Goal: Task Accomplishment & Management: Use online tool/utility

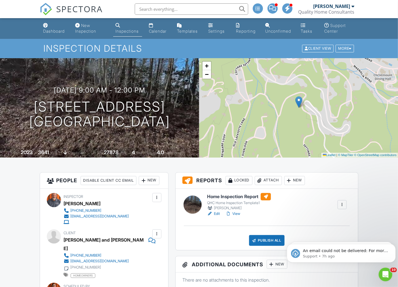
click at [155, 29] on div "Calendar" at bounding box center [158, 31] width 18 height 5
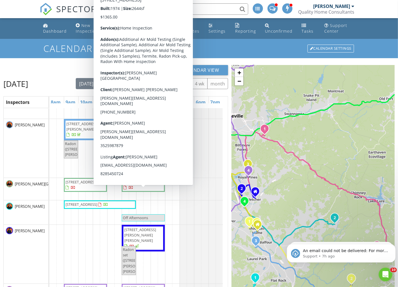
click at [128, 184] on span "[STREET_ADDRESS]" at bounding box center [139, 181] width 32 height 5
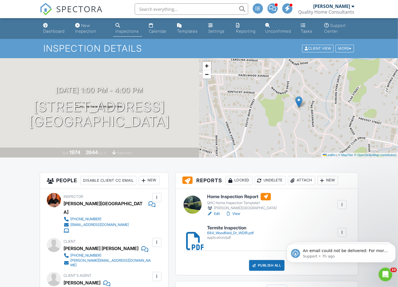
click at [235, 213] on link "View" at bounding box center [233, 214] width 15 height 6
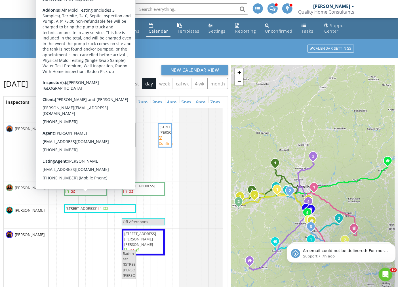
click at [83, 188] on span "[STREET_ADDRESS]" at bounding box center [82, 185] width 32 height 5
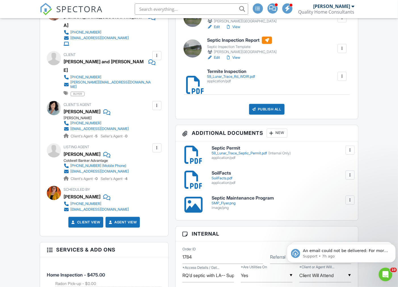
scroll to position [187, 0]
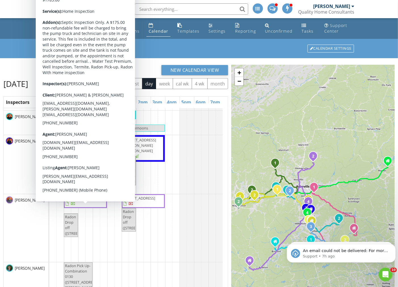
click at [83, 201] on span "171 Southern Cross Rd, Weaverville 28787" at bounding box center [82, 197] width 32 height 5
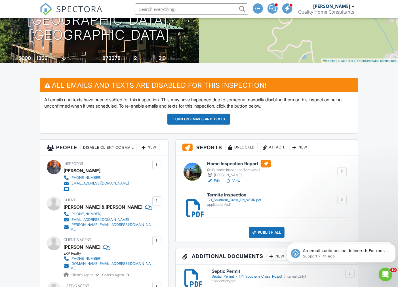
click at [214, 180] on link "Edit" at bounding box center [213, 181] width 13 height 6
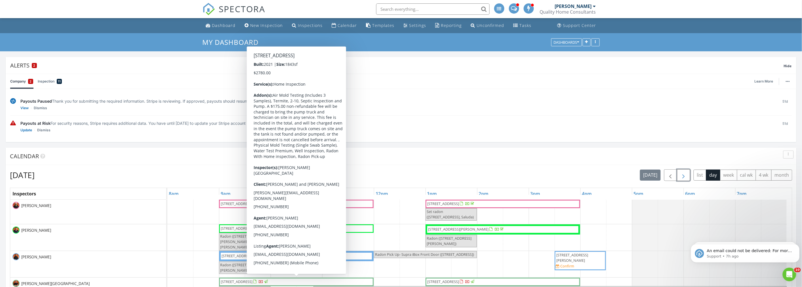
click at [683, 172] on span "button" at bounding box center [683, 175] width 7 height 7
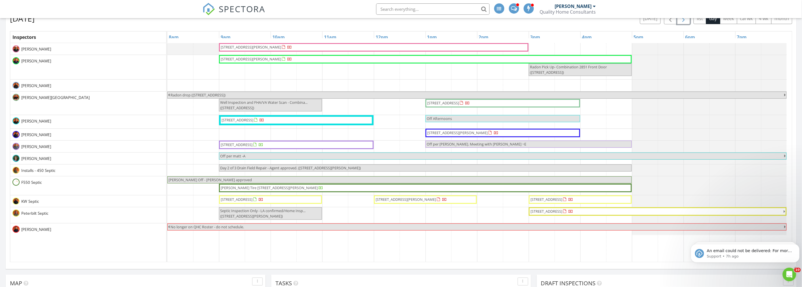
scroll to position [157, 0]
click at [228, 145] on span "[STREET_ADDRESS]" at bounding box center [237, 144] width 32 height 5
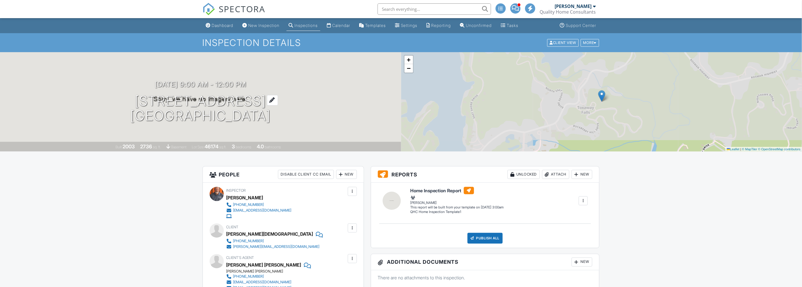
click at [178, 103] on h1 "11 Lower Tanglewood Rd E Lake Toxaway, NC 28747" at bounding box center [200, 109] width 141 height 30
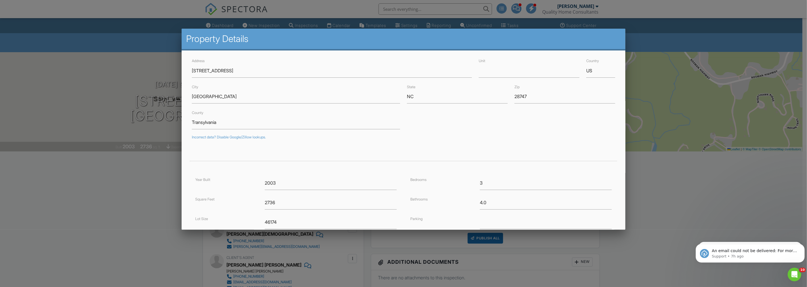
click at [740, 188] on div at bounding box center [403, 151] width 807 height 359
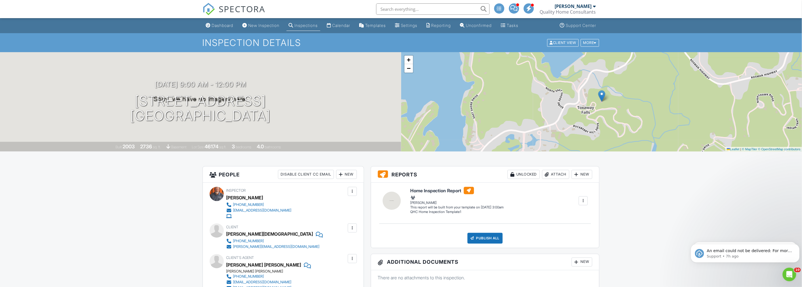
click at [348, 27] on div "Calendar" at bounding box center [341, 25] width 18 height 5
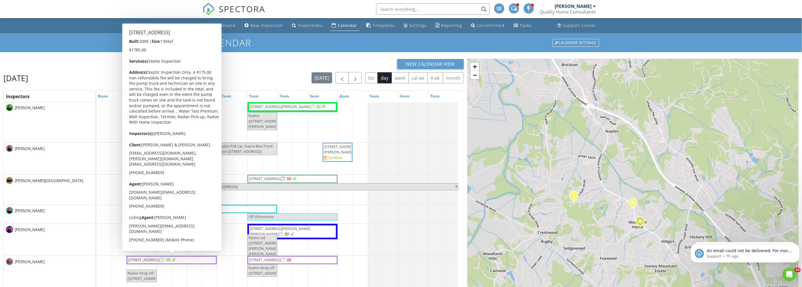
scroll to position [31, 0]
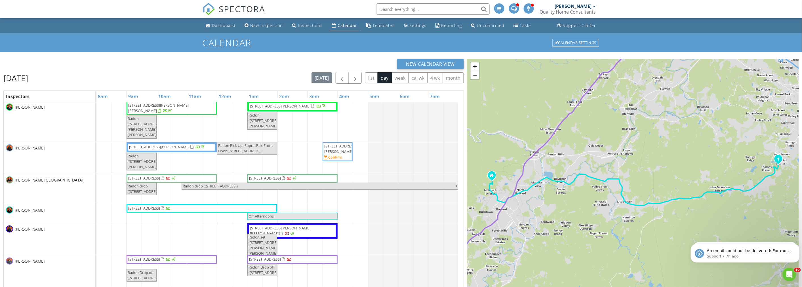
click at [281, 258] on span "217 Royal Pines Drive , Arden 28704" at bounding box center [265, 259] width 32 height 5
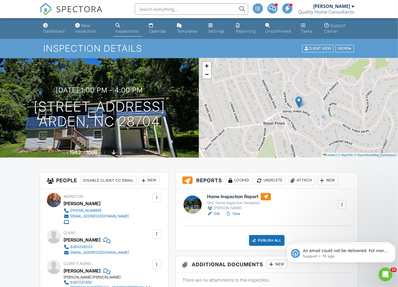
drag, startPoint x: 216, startPoint y: 213, endPoint x: 213, endPoint y: 211, distance: 2.9
click at [216, 213] on link "Edit" at bounding box center [213, 214] width 13 height 6
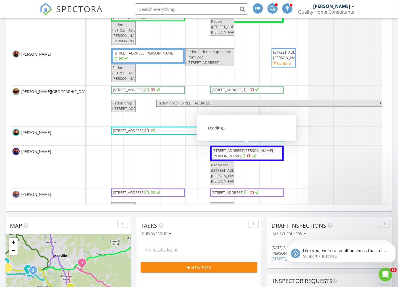
scroll to position [17, 0]
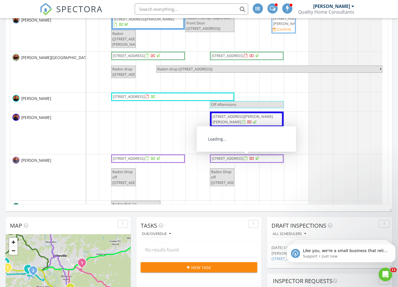
click at [246, 159] on span "217 Royal Pines Drive , Arden 28704" at bounding box center [235, 159] width 49 height 6
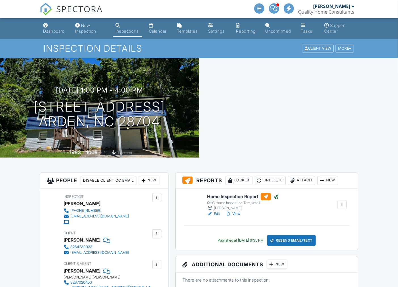
click at [236, 214] on link "View" at bounding box center [233, 214] width 15 height 6
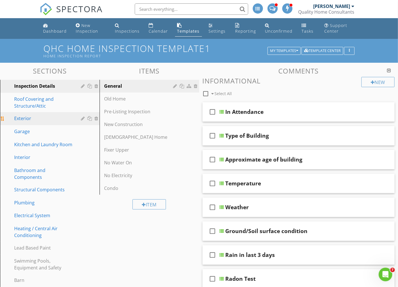
click at [46, 119] on div "Exterior" at bounding box center [43, 118] width 58 height 7
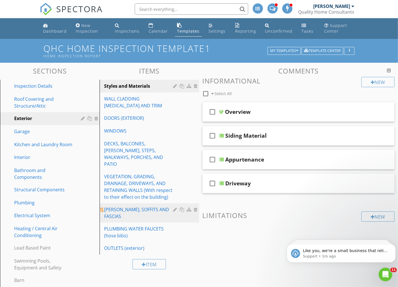
click at [121, 206] on div "[PERSON_NAME], SOFFITS AND FASCIAS" at bounding box center [139, 213] width 71 height 14
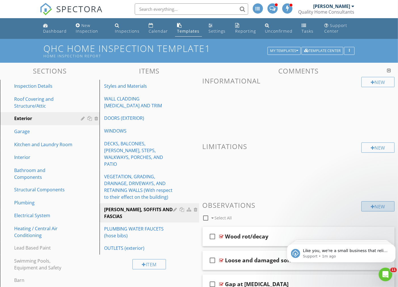
click at [378, 207] on div "New" at bounding box center [377, 206] width 33 height 10
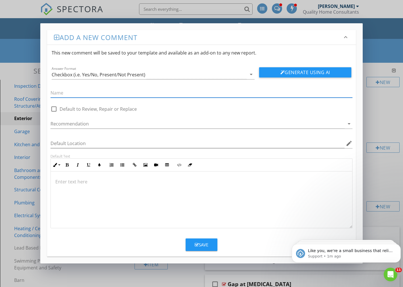
click at [75, 94] on input "text" at bounding box center [201, 92] width 302 height 9
paste input "Peeling Coating"
type input "Peeling Coating"
click at [80, 123] on div at bounding box center [197, 123] width 294 height 9
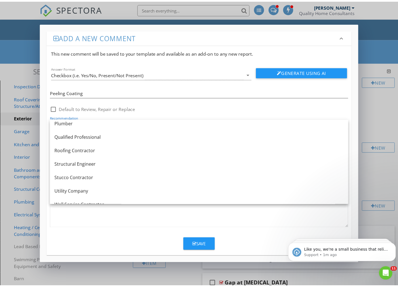
scroll to position [255, 0]
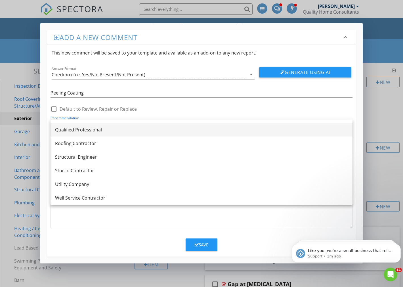
click at [75, 136] on link "Qualified Professional" at bounding box center [201, 130] width 302 height 14
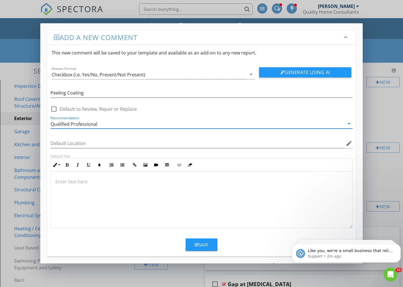
click at [101, 180] on p at bounding box center [201, 181] width 292 height 7
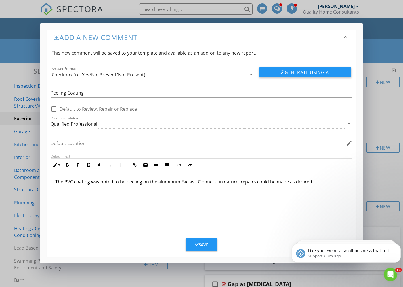
click at [181, 182] on p "The PVC coating was noted to be peeling on the aluminum Facias. Cosmetic in nat…" at bounding box center [201, 181] width 292 height 7
click at [193, 241] on button "Save" at bounding box center [202, 244] width 32 height 12
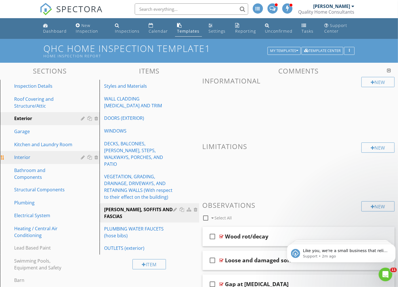
click at [22, 159] on div "Interior" at bounding box center [43, 157] width 58 height 7
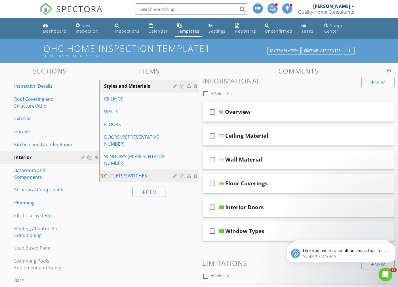
click at [122, 177] on div "OUTLETS/SWITCHES" at bounding box center [139, 175] width 71 height 7
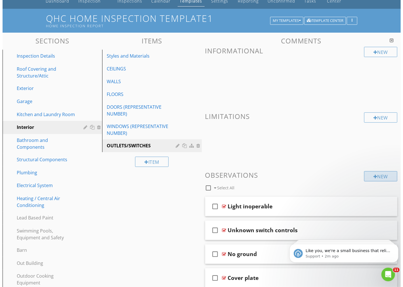
scroll to position [30, 0]
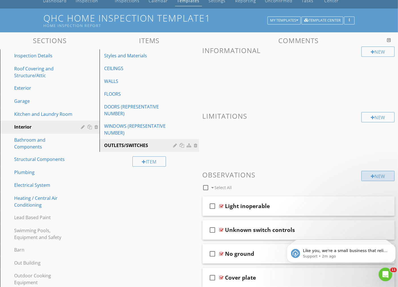
click at [367, 176] on div "New" at bounding box center [377, 176] width 33 height 10
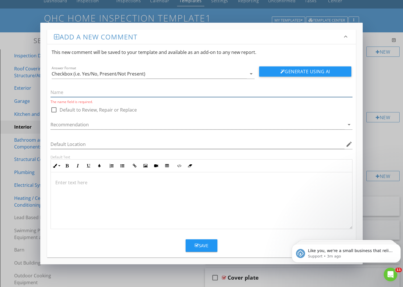
click at [63, 91] on input "text" at bounding box center [201, 92] width 302 height 9
paste input "Ceiling fan Out of Balance"
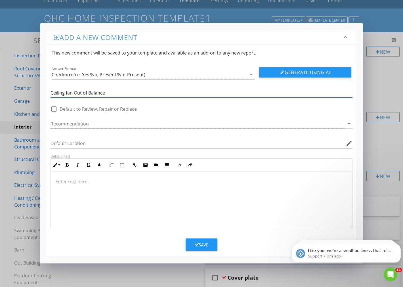
type input "Ceiling fan Out of Balance"
click at [62, 121] on div at bounding box center [197, 123] width 294 height 9
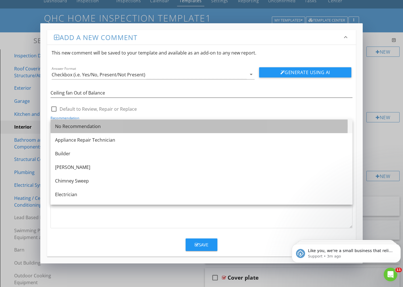
click at [63, 120] on link "No Recommendation" at bounding box center [201, 126] width 302 height 14
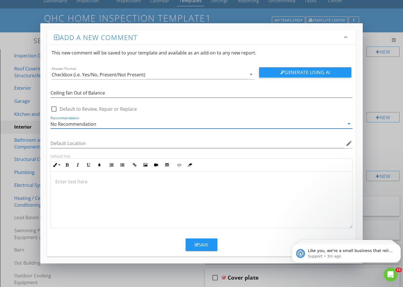
click at [64, 123] on div "No Recommendation" at bounding box center [73, 123] width 46 height 5
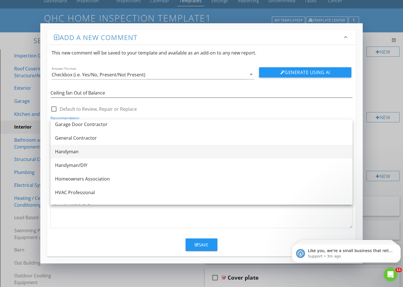
scroll to position [89, 0]
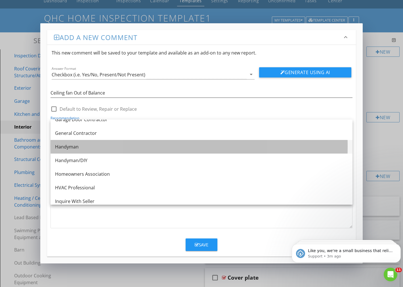
click at [68, 149] on div "Handyman" at bounding box center [201, 146] width 293 height 7
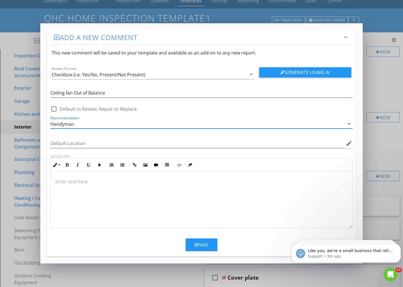
scroll to position [0, 0]
click at [94, 180] on p at bounding box center [201, 181] width 292 height 7
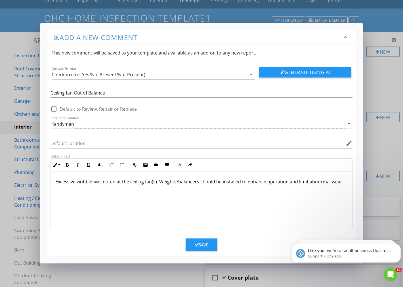
click at [204, 245] on div "Save" at bounding box center [202, 244] width 14 height 7
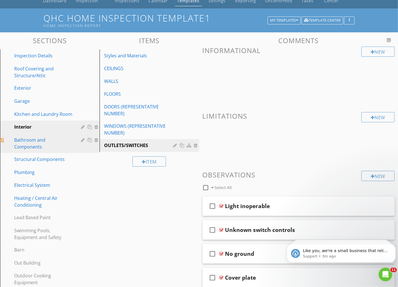
click at [17, 142] on div "Bathroom and Components" at bounding box center [43, 143] width 58 height 14
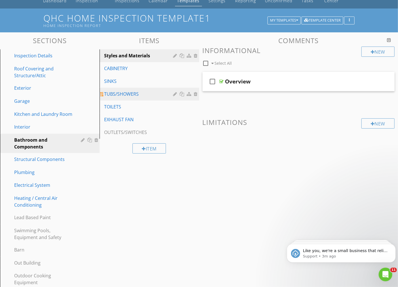
click at [123, 92] on div "TUBS/SHOWERS" at bounding box center [139, 93] width 71 height 7
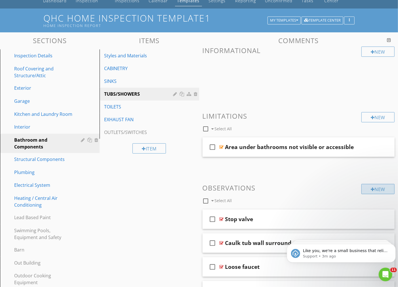
click at [381, 190] on div "New" at bounding box center [377, 189] width 33 height 10
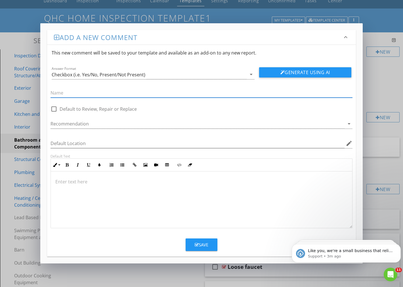
click at [81, 93] on input "text" at bounding box center [201, 92] width 302 height 9
paste input "Non-Functional Pump"
type input "Non-Functional Pump"
click at [57, 107] on div at bounding box center [54, 109] width 10 height 10
checkbox input "true"
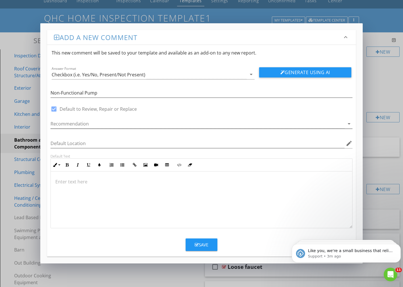
click at [66, 125] on div at bounding box center [197, 123] width 294 height 9
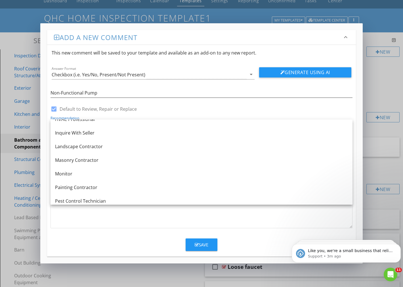
click at [69, 208] on link "Plumber" at bounding box center [201, 215] width 302 height 14
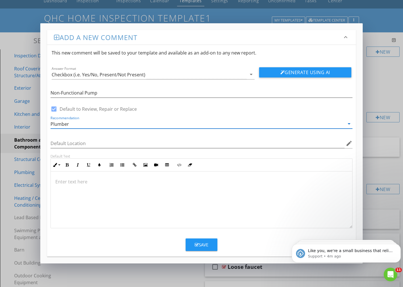
click at [138, 197] on div at bounding box center [201, 199] width 301 height 57
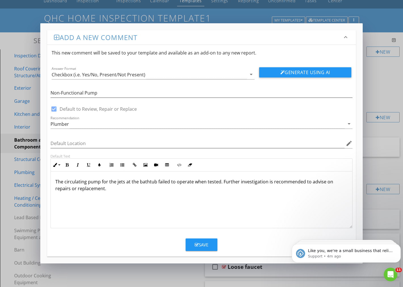
click at [211, 245] on button "Save" at bounding box center [202, 244] width 32 height 12
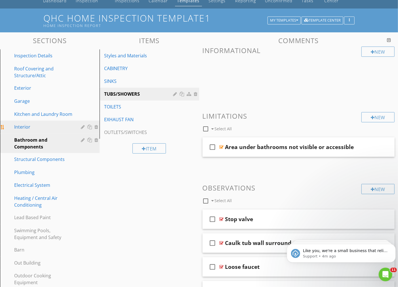
click at [36, 125] on div "Interior" at bounding box center [43, 126] width 58 height 7
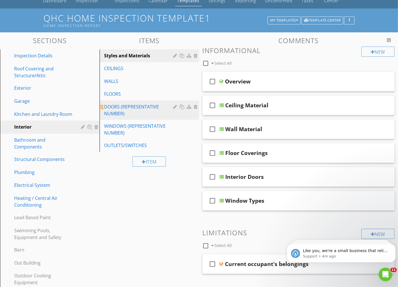
click at [127, 106] on div "DOORS (REPRESENTATIVE NUMBER)" at bounding box center [139, 110] width 71 height 14
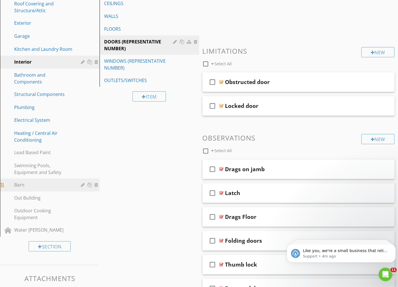
scroll to position [96, 0]
click at [355, 192] on div at bounding box center [356, 192] width 5 height 6
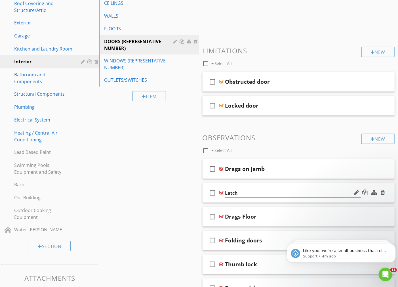
click at [225, 193] on input "Latch" at bounding box center [293, 192] width 136 height 9
type input "Door Latch"
click at [302, 199] on div "check_box_outline_blank Door Latch" at bounding box center [299, 193] width 192 height 20
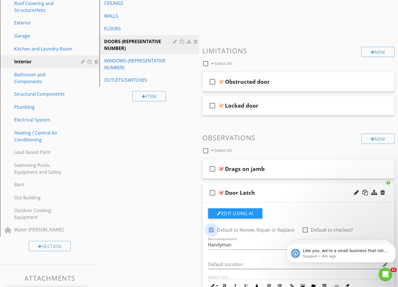
click at [211, 230] on div at bounding box center [212, 230] width 10 height 10
checkbox input "false"
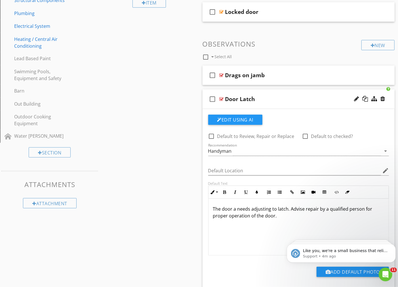
scroll to position [0, 0]
click at [288, 208] on p "The door a needs adjusting to latch. Advise repair by a qualified person for pr…" at bounding box center [298, 212] width 171 height 14
drag, startPoint x: 309, startPoint y: 209, endPoint x: 297, endPoint y: 216, distance: 14.3
click at [297, 216] on p "The door a needs adjusting to latch properly. Advise repair by a qualified pers…" at bounding box center [298, 212] width 171 height 14
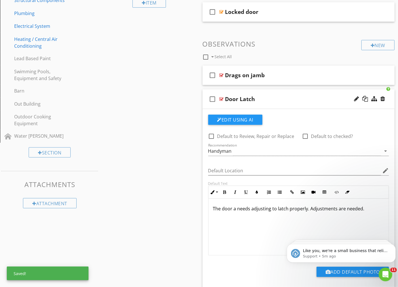
click at [309, 210] on p "The door a needs adjusting to latch properly. Adjustments are needed." at bounding box center [298, 208] width 171 height 7
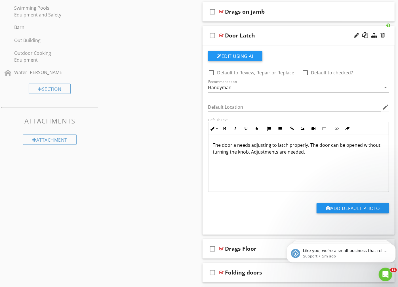
scroll to position [0, 0]
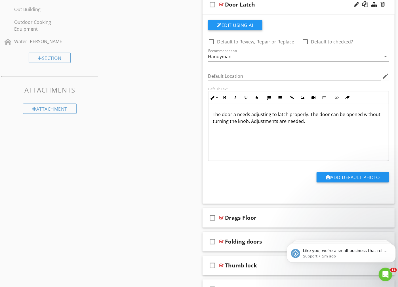
click at [290, 121] on p "The door a needs adjusting to latch properly. The door can be opened without tu…" at bounding box center [298, 118] width 171 height 14
click at [318, 126] on div "The door a needs adjusting to latch properly. The door can be opened without tu…" at bounding box center [298, 132] width 180 height 57
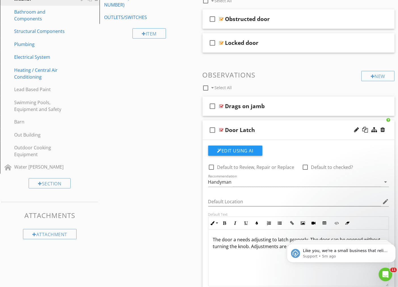
scroll to position [158, 0]
click at [317, 134] on div "check_box_outline_blank Door Latch" at bounding box center [299, 131] width 192 height 20
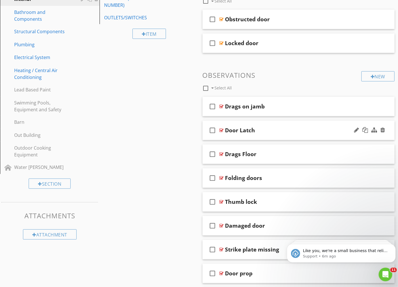
click at [291, 133] on div "Door Latch" at bounding box center [293, 130] width 136 height 7
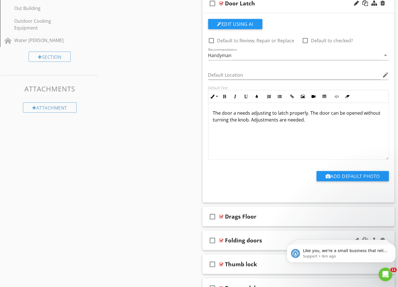
scroll to position [285, 0]
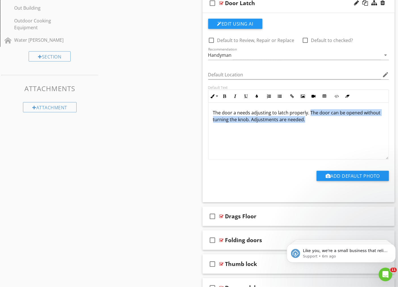
drag, startPoint x: 309, startPoint y: 112, endPoint x: 309, endPoint y: 120, distance: 7.7
click at [309, 120] on p "The door a needs adjusting to latch properly. The door can be opened without tu…" at bounding box center [298, 116] width 171 height 14
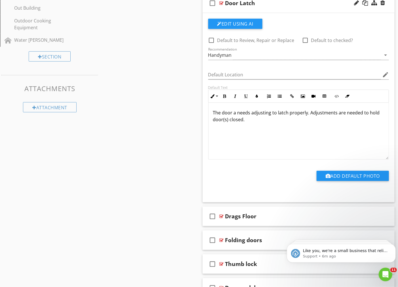
click at [228, 120] on p "The door a needs adjusting to latch properly. Adjustments are needed to hold do…" at bounding box center [298, 116] width 171 height 14
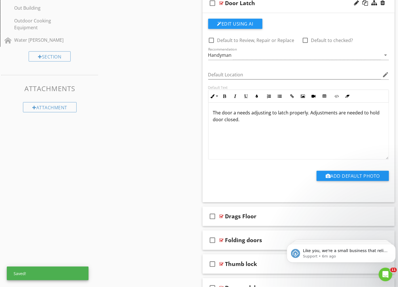
click at [381, 113] on div "The door a needs adjusting to latch properly. Adjustments are needed to hold do…" at bounding box center [298, 130] width 180 height 57
click at [159, 128] on div "Sections Inspection Details Roof Covering and Structure/Attic Exterior Garage K…" at bounding box center [199, 106] width 398 height 657
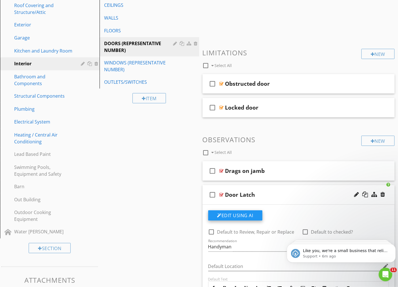
scroll to position [94, 0]
click at [241, 216] on button "Edit Using AI" at bounding box center [235, 215] width 54 height 10
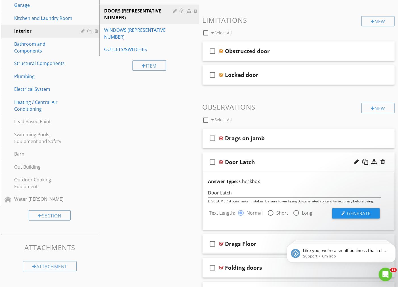
click at [174, 178] on div "Sections Inspection Details Roof Covering and Structure/Attic Exterior Garage K…" at bounding box center [199, 199] width 398 height 526
click at [268, 167] on div "check_box_outline_blank Door Latch" at bounding box center [299, 163] width 192 height 20
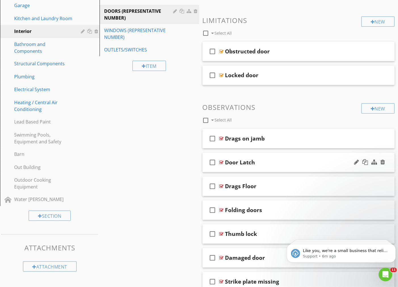
click at [277, 167] on div "check_box_outline_blank Door Latch" at bounding box center [299, 163] width 192 height 20
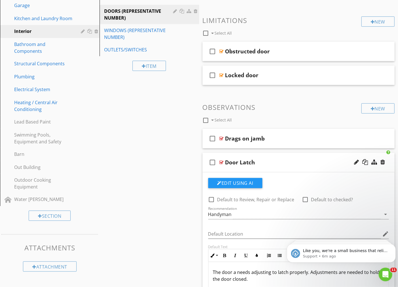
click at [166, 167] on div "Sections Inspection Details Roof Covering and Structure/Attic Exterior Garage K…" at bounding box center [199, 265] width 398 height 657
click at [366, 161] on div at bounding box center [365, 162] width 6 height 6
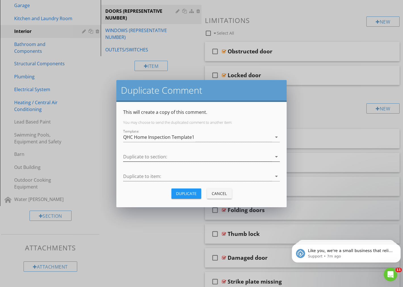
click at [174, 157] on div at bounding box center [197, 156] width 149 height 9
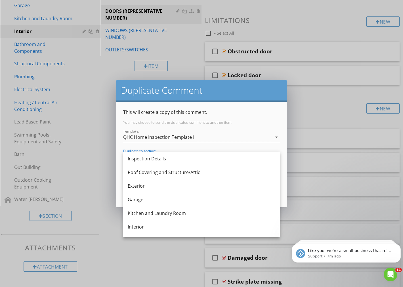
click at [146, 225] on div "Interior" at bounding box center [202, 226] width 148 height 7
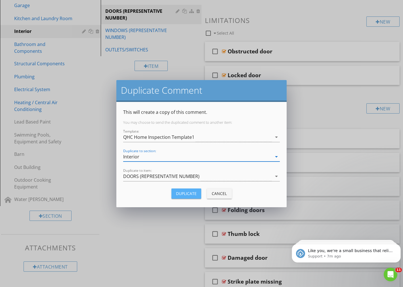
click at [189, 193] on div "Duplicate" at bounding box center [186, 193] width 21 height 6
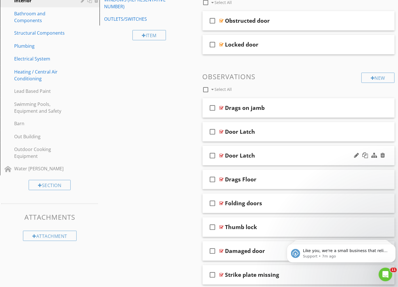
scroll to position [157, 0]
click at [332, 160] on div "check_box_outline_blank Door Latch" at bounding box center [299, 156] width 192 height 20
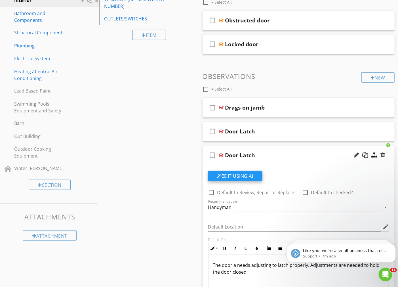
click at [247, 175] on button "Edit Using AI" at bounding box center [235, 176] width 54 height 10
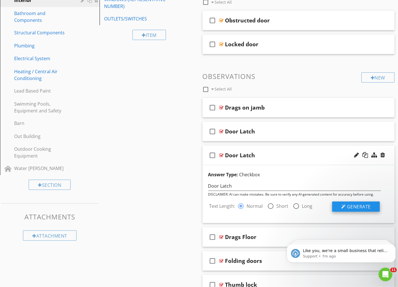
click at [346, 208] on button "Generate" at bounding box center [356, 206] width 48 height 10
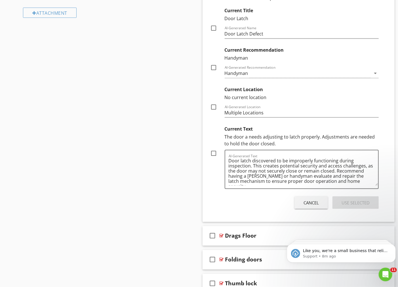
scroll to position [380, 0]
click at [310, 209] on div "Answer Type: Checkbox Door Latch DISCLAIMER: AI can make mistakes. Be sure to v…" at bounding box center [299, 81] width 192 height 279
click at [310, 203] on div "Cancel" at bounding box center [311, 202] width 15 height 7
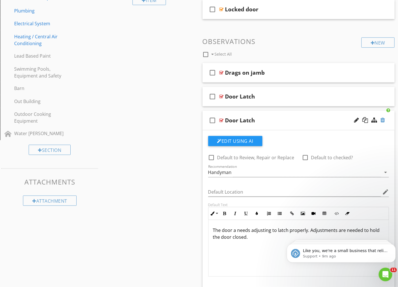
scroll to position [191, 0]
click at [384, 121] on div at bounding box center [382, 120] width 5 height 6
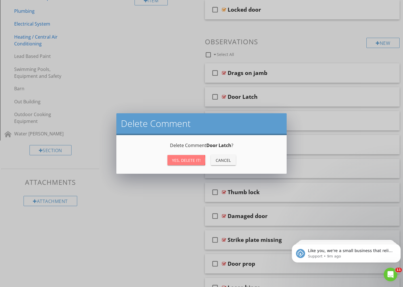
click at [190, 157] on div "Yes, Delete it!" at bounding box center [186, 160] width 29 height 6
